Goal: Find specific page/section: Find specific page/section

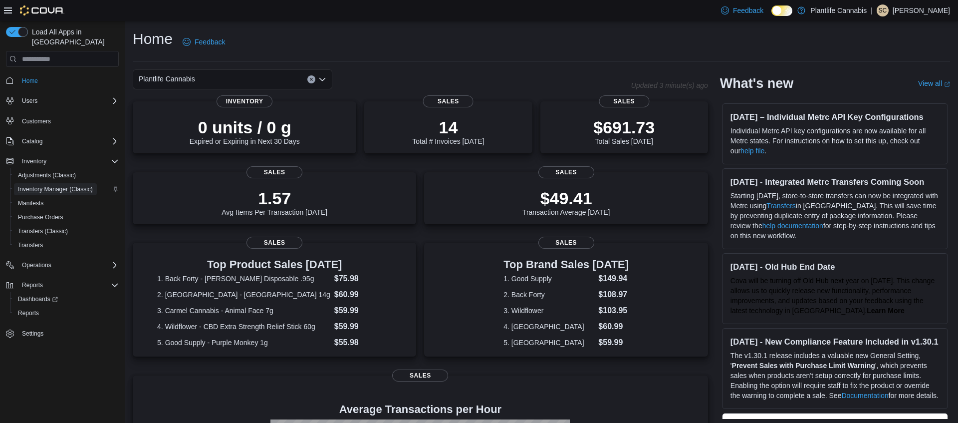
click at [49, 185] on span "Inventory Manager (Classic)" at bounding box center [55, 189] width 75 height 8
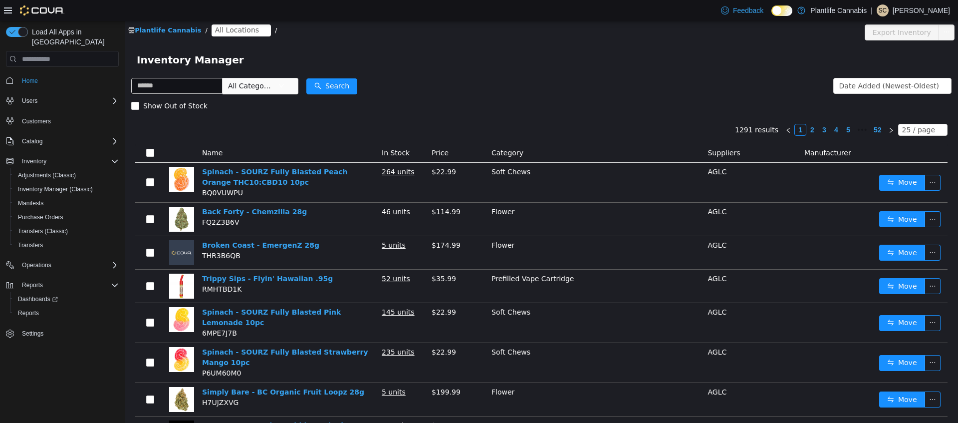
click at [229, 30] on span "All Locations" at bounding box center [237, 29] width 44 height 11
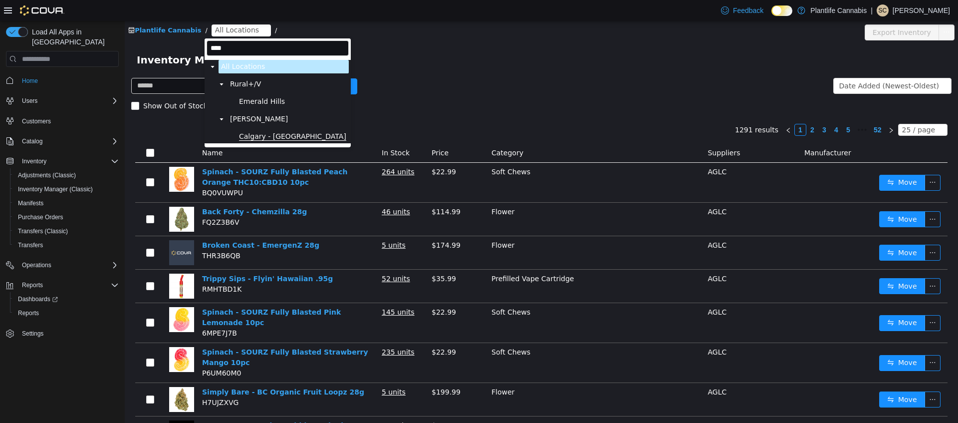
type input "****"
click at [282, 139] on span "Calgary - [GEOGRAPHIC_DATA]" at bounding box center [292, 136] width 107 height 8
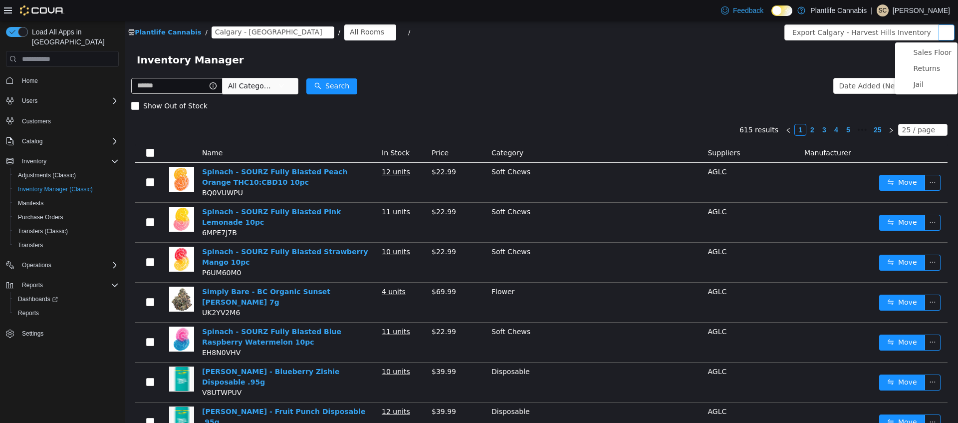
click at [954, 29] on button "button" at bounding box center [947, 32] width 16 height 16
click at [938, 46] on li "Sales Floor" at bounding box center [926, 52] width 62 height 16
